Goal: Find specific page/section: Find specific page/section

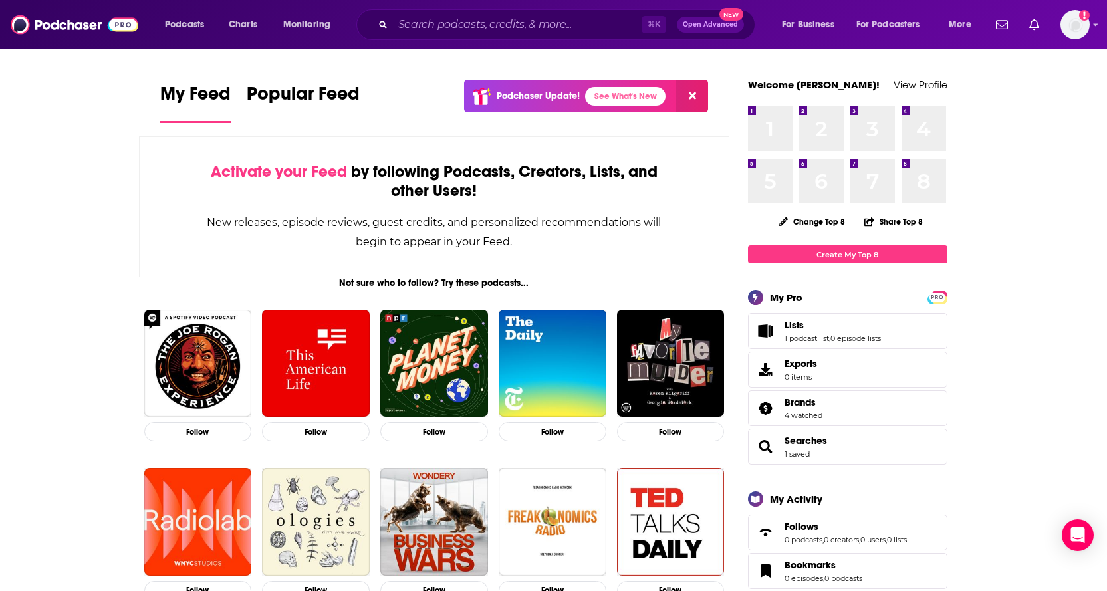
click at [804, 334] on span "Lists 1 podcast list , 0 episode lists" at bounding box center [833, 331] width 96 height 24
click at [805, 338] on link "1 podcast list" at bounding box center [807, 338] width 45 height 9
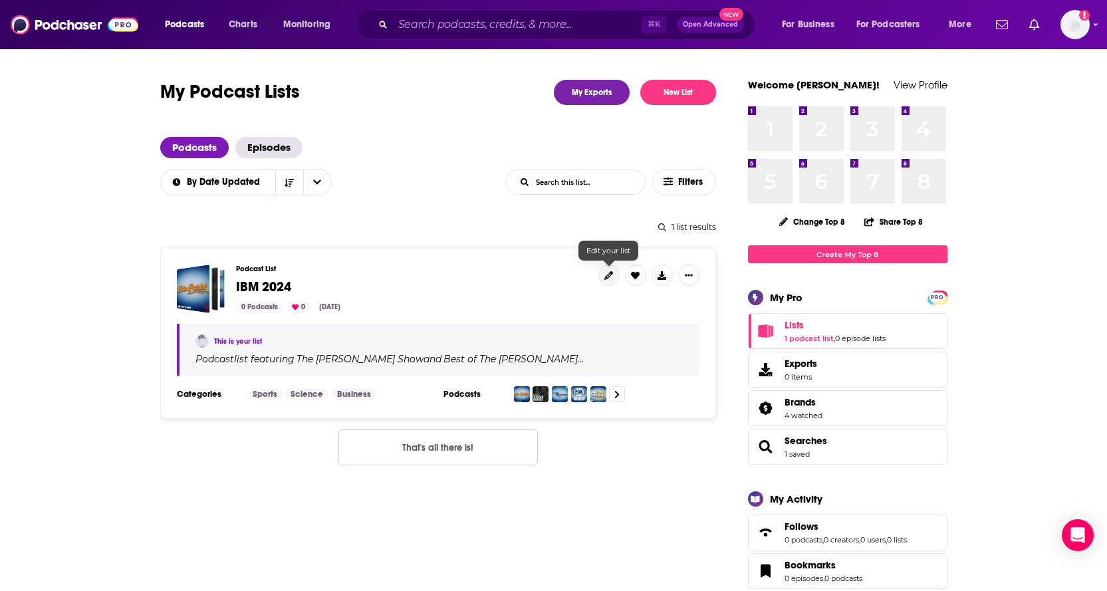
click at [610, 275] on icon at bounding box center [608, 275] width 9 height 9
